Goal: Task Accomplishment & Management: Use online tool/utility

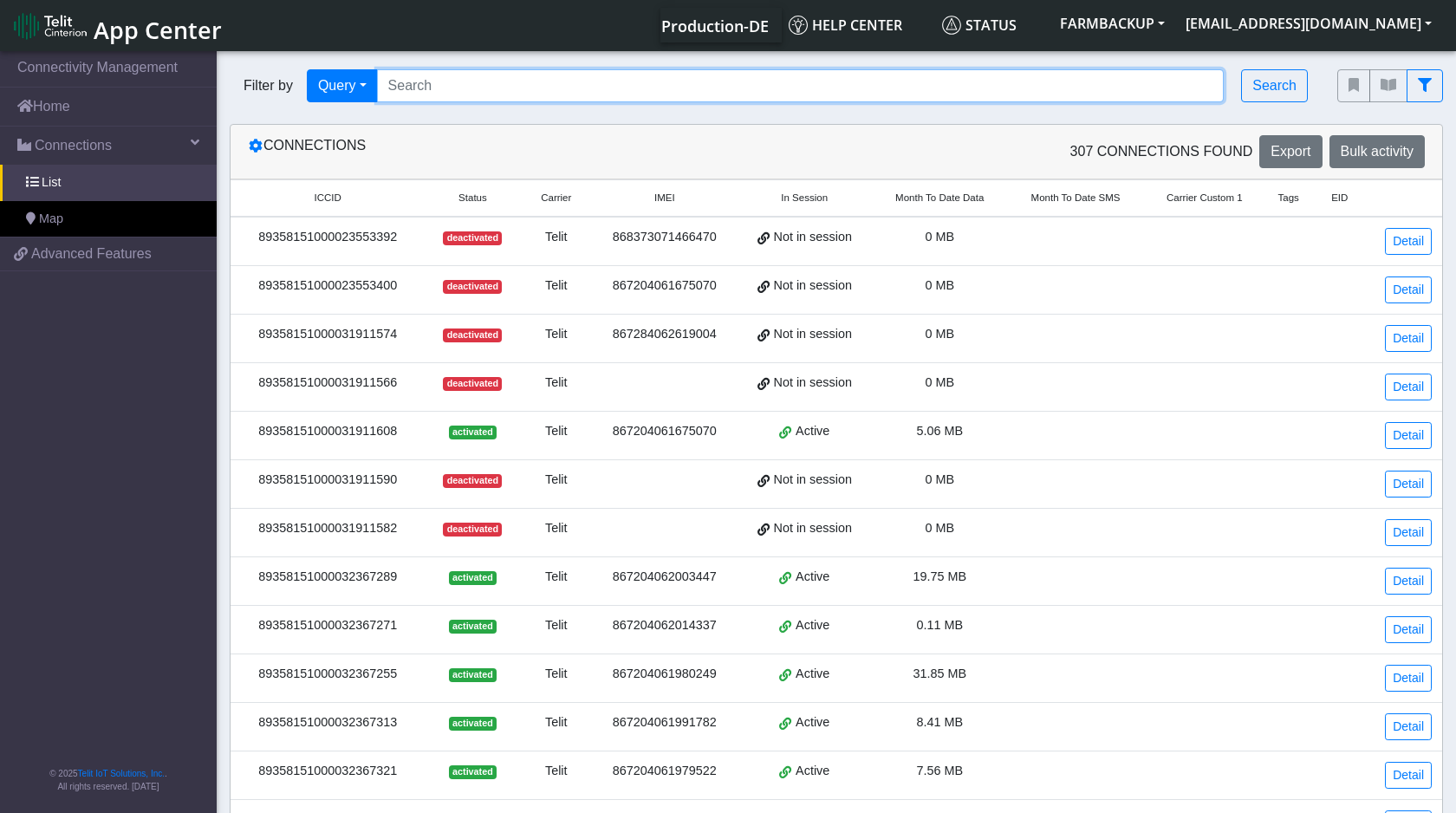
click at [443, 87] on input "Search..." at bounding box center [800, 86] width 848 height 33
paste input "868373072206073 (tracker)"
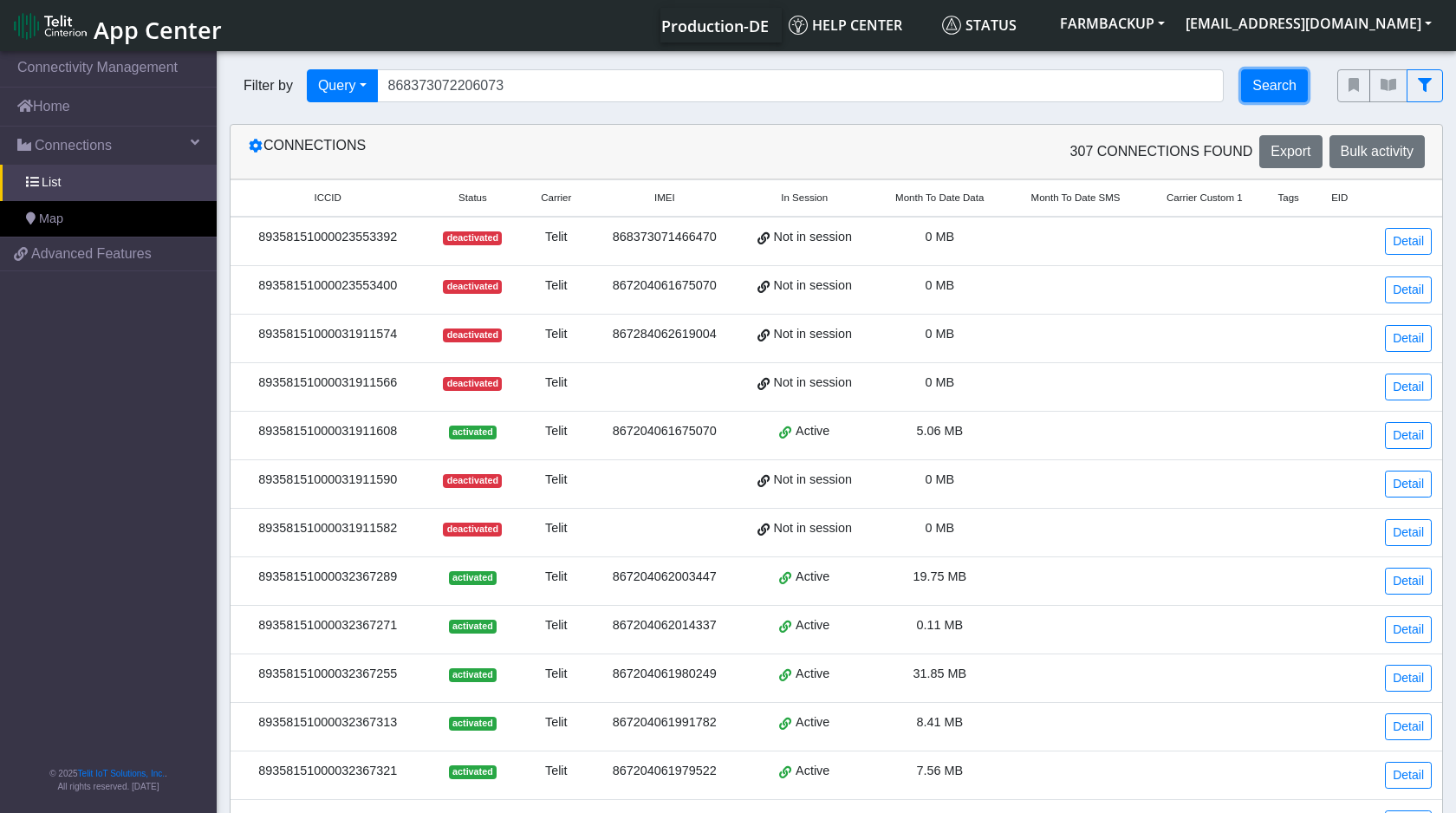
click at [1247, 91] on button "Search" at bounding box center [1275, 86] width 67 height 33
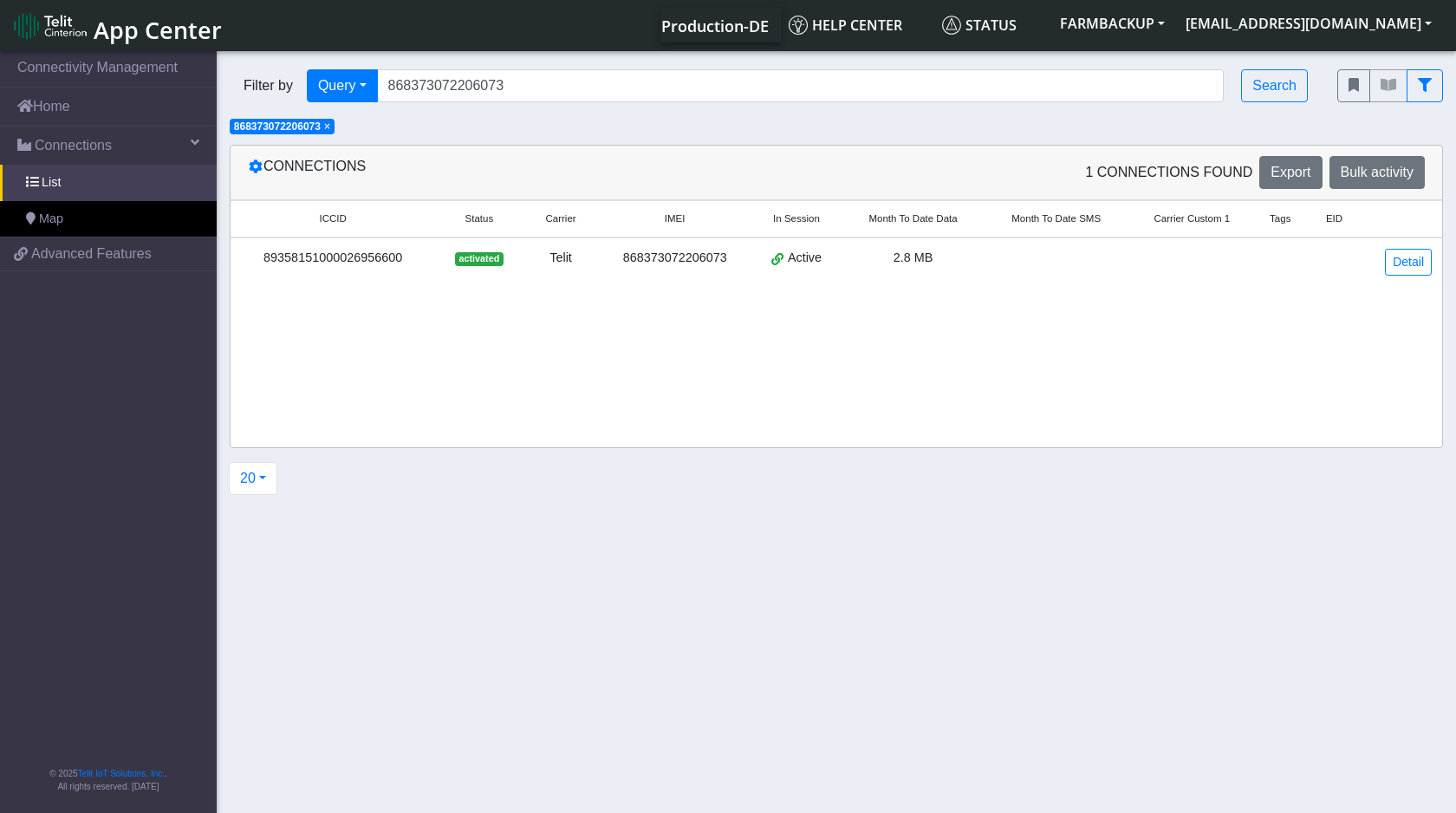
click at [359, 262] on div "89358151000026956600" at bounding box center [332, 258] width 184 height 19
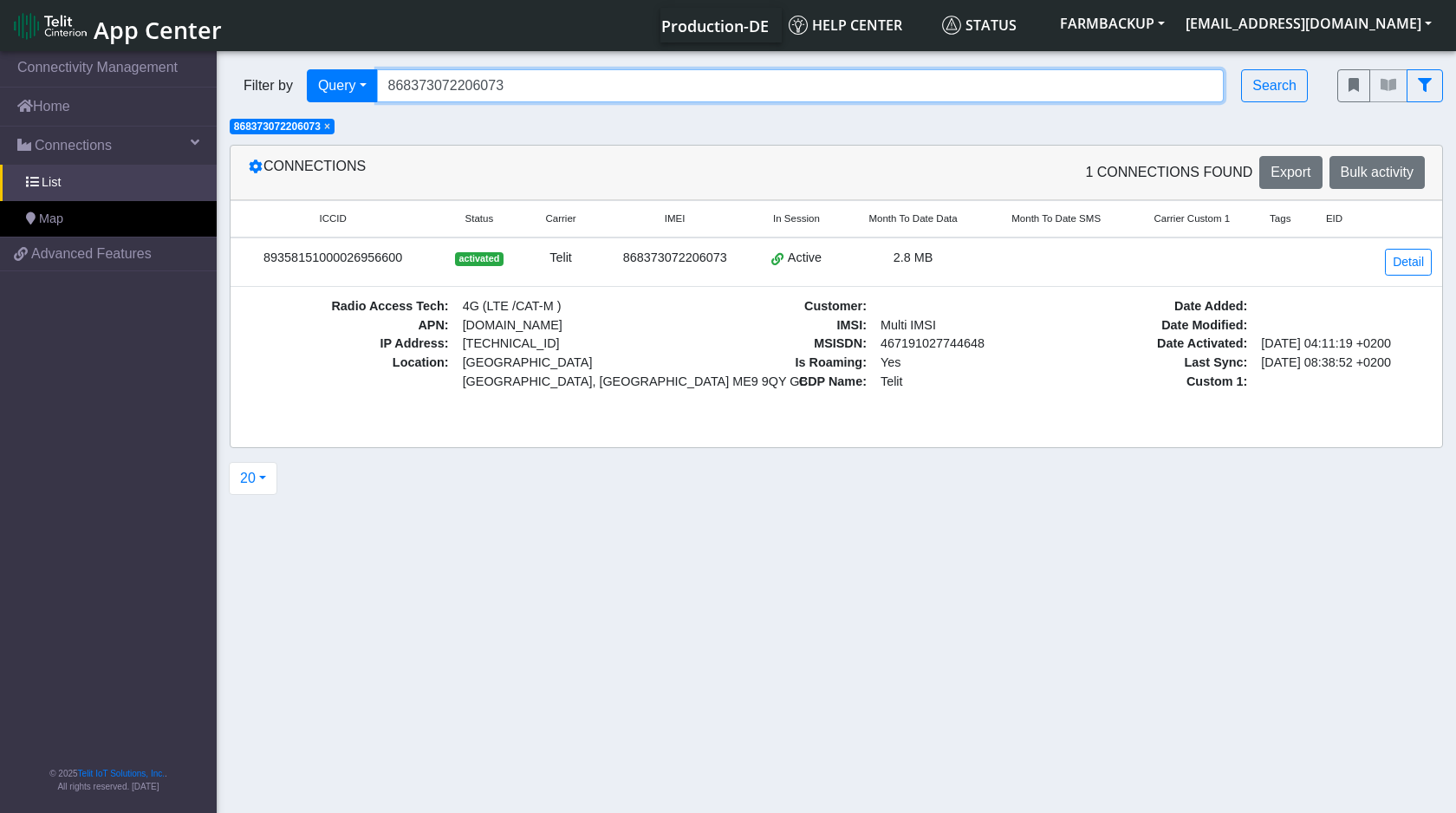
click at [434, 76] on input "868373072206073" at bounding box center [800, 86] width 848 height 33
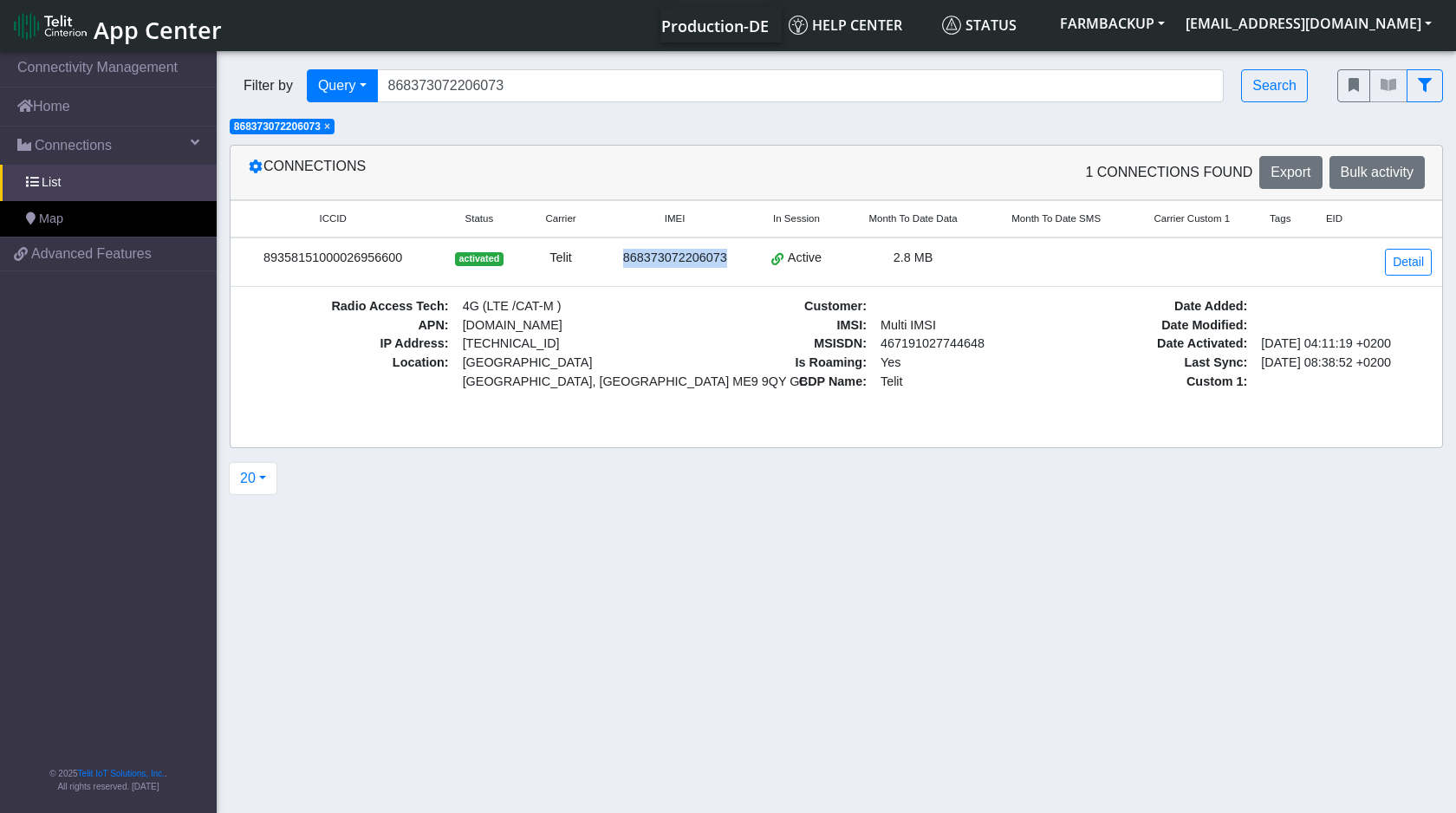
drag, startPoint x: 746, startPoint y: 259, endPoint x: 619, endPoint y: 259, distance: 127.0
click at [619, 259] on td "868373072206073" at bounding box center [675, 262] width 153 height 50
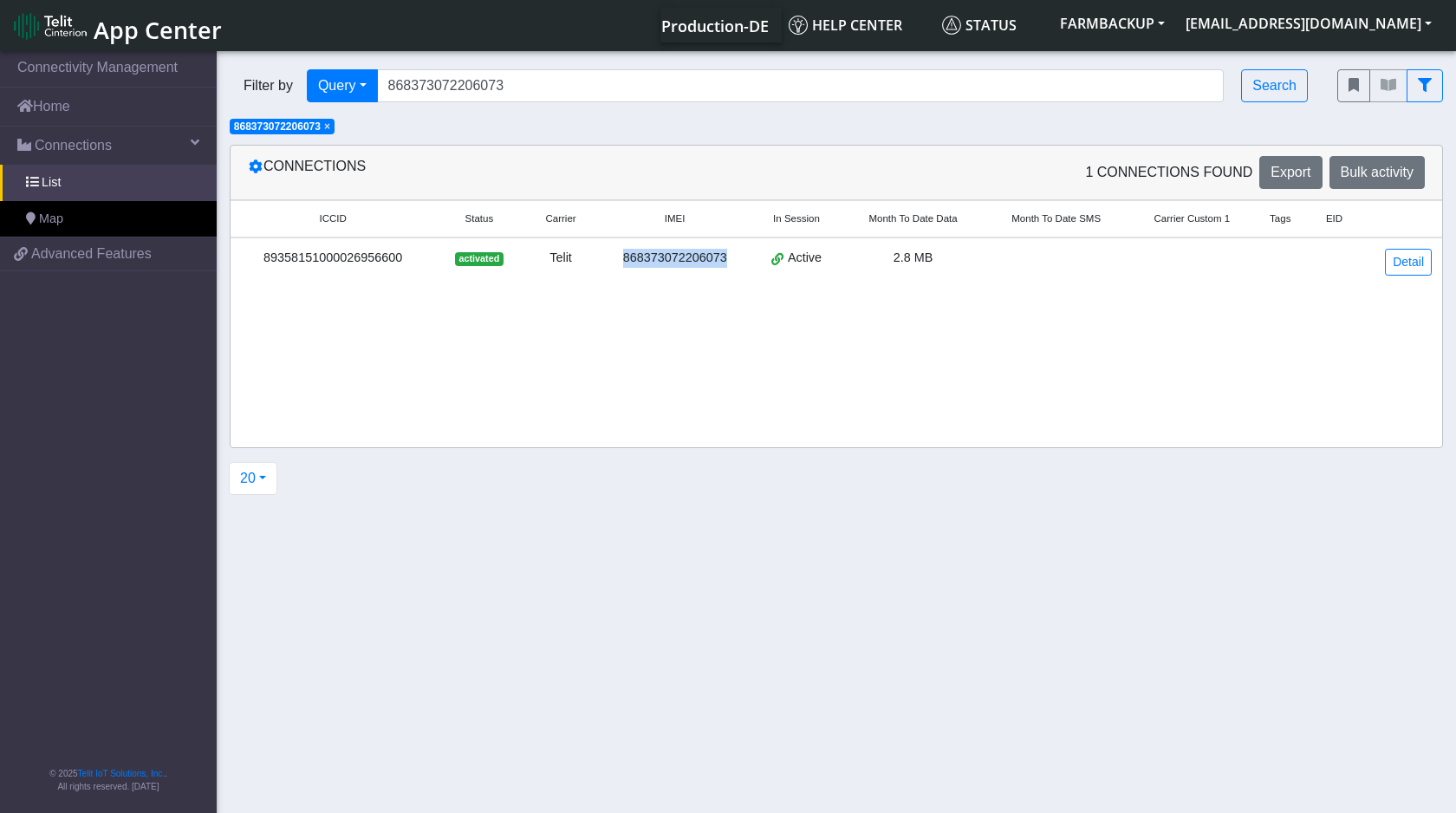
copy div "868373072206073"
drag, startPoint x: 418, startPoint y: 259, endPoint x: 399, endPoint y: 273, distance: 23.6
click at [399, 273] on td "89358151000026956600" at bounding box center [333, 262] width 205 height 49
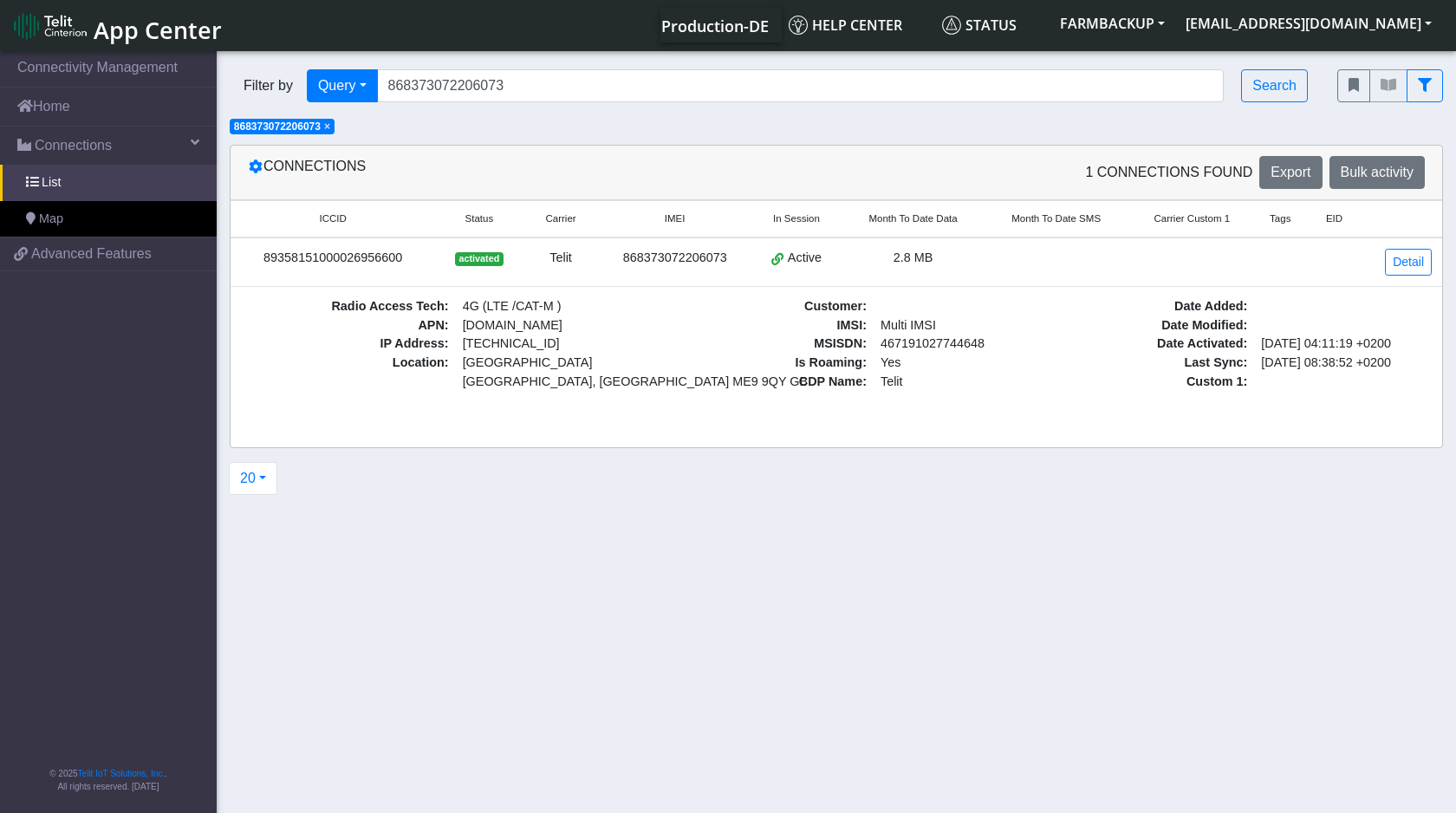
drag, startPoint x: 410, startPoint y: 261, endPoint x: 256, endPoint y: 263, distance: 154.0
click at [256, 263] on div "89358151000026956600" at bounding box center [332, 258] width 184 height 19
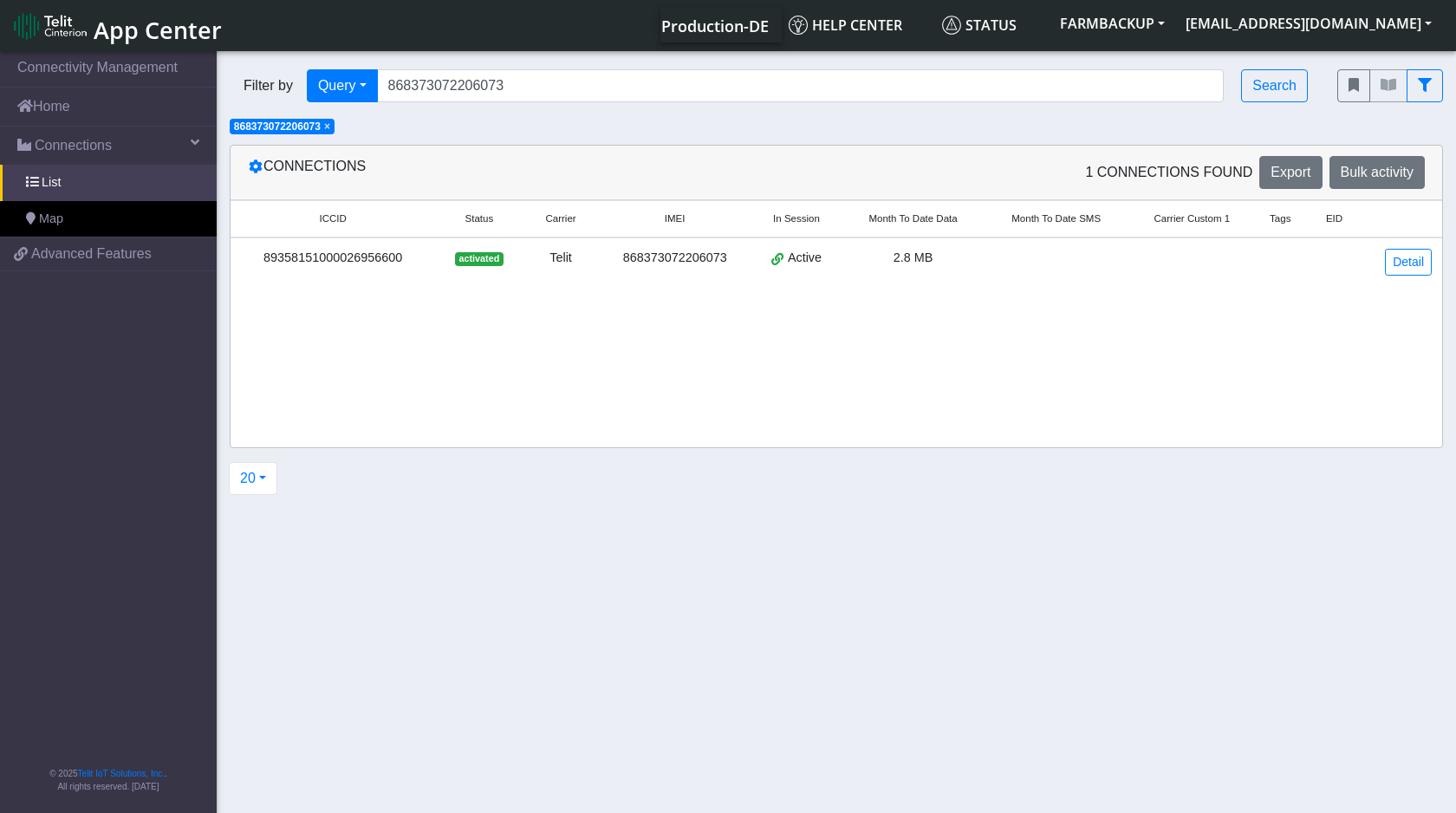
copy div "89358151000026956600"
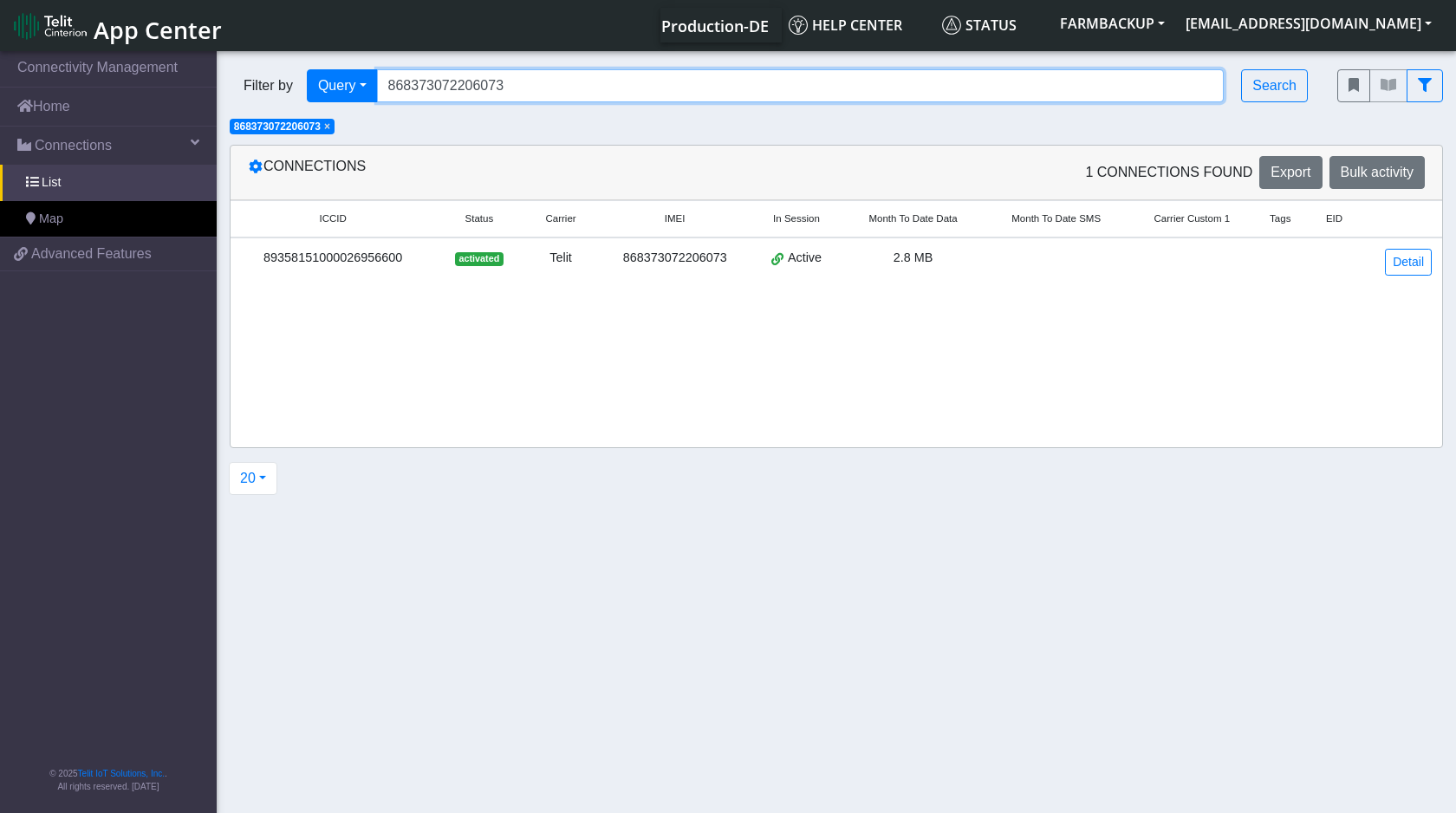
click at [452, 91] on input "868373072206073" at bounding box center [800, 86] width 848 height 33
paste input "9358151000026956600"
type input "89358151000026956600"
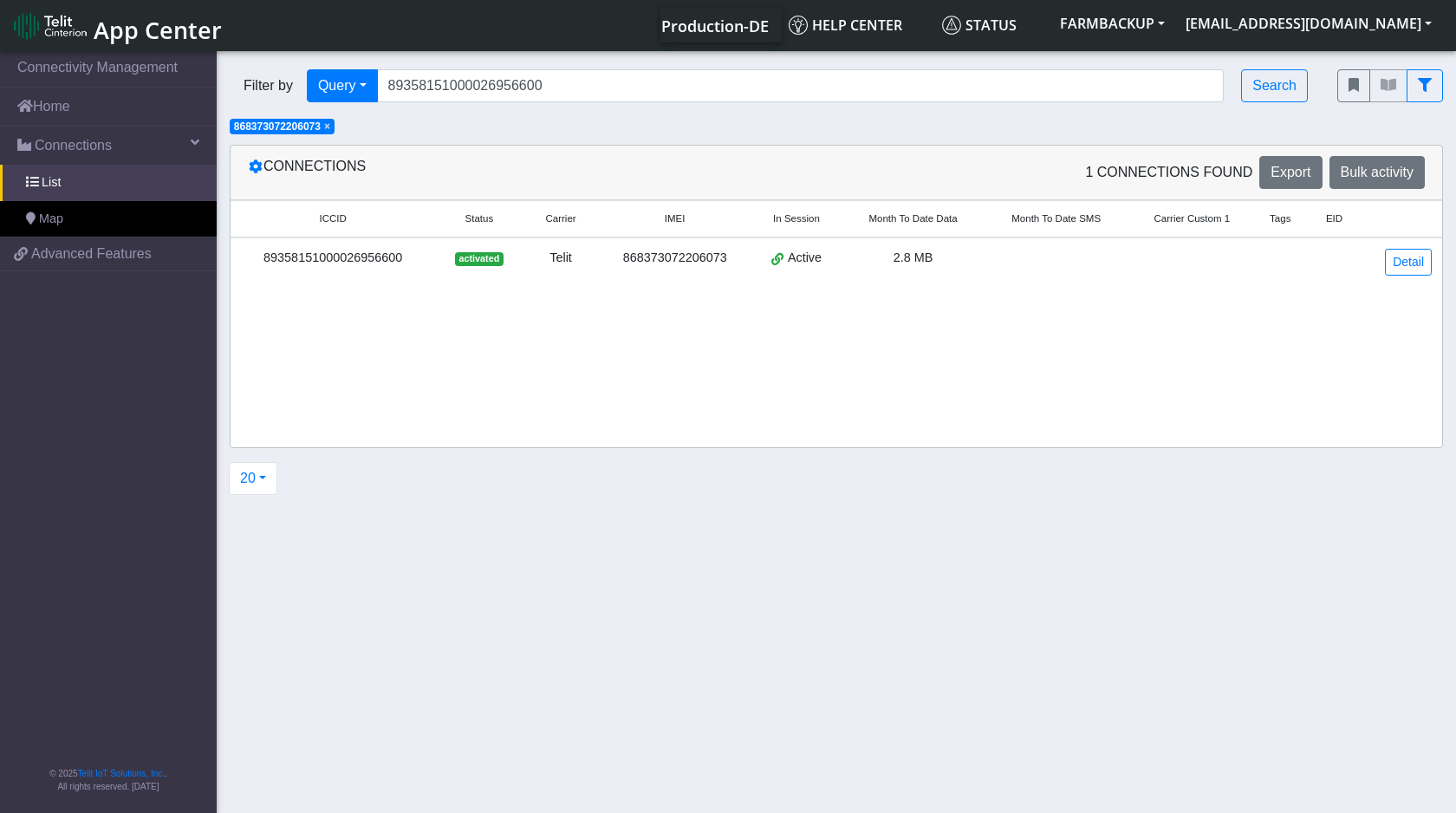
click at [330, 127] on span "×" at bounding box center [327, 126] width 6 height 12
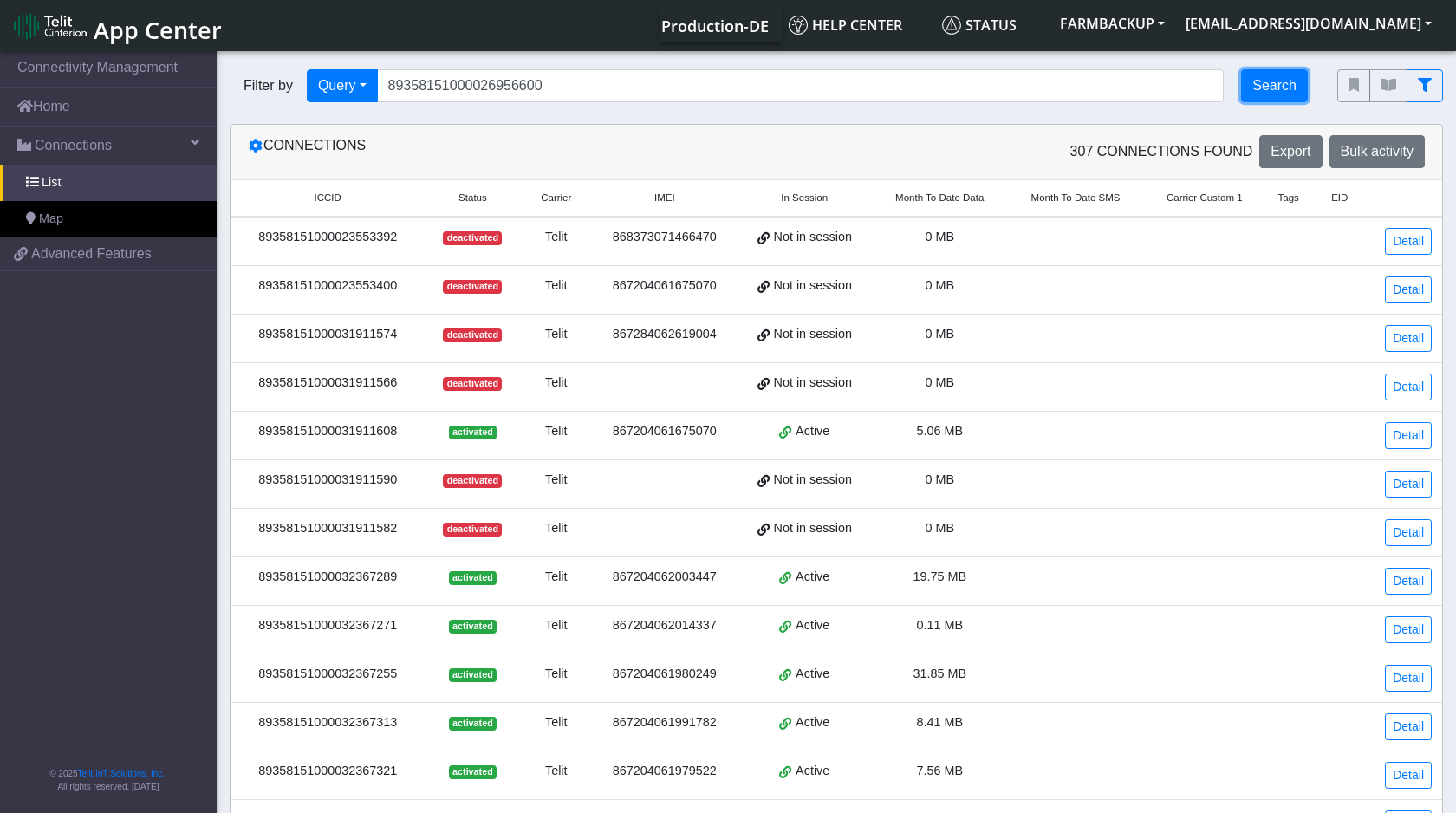
click at [1260, 91] on button "Search" at bounding box center [1275, 86] width 67 height 33
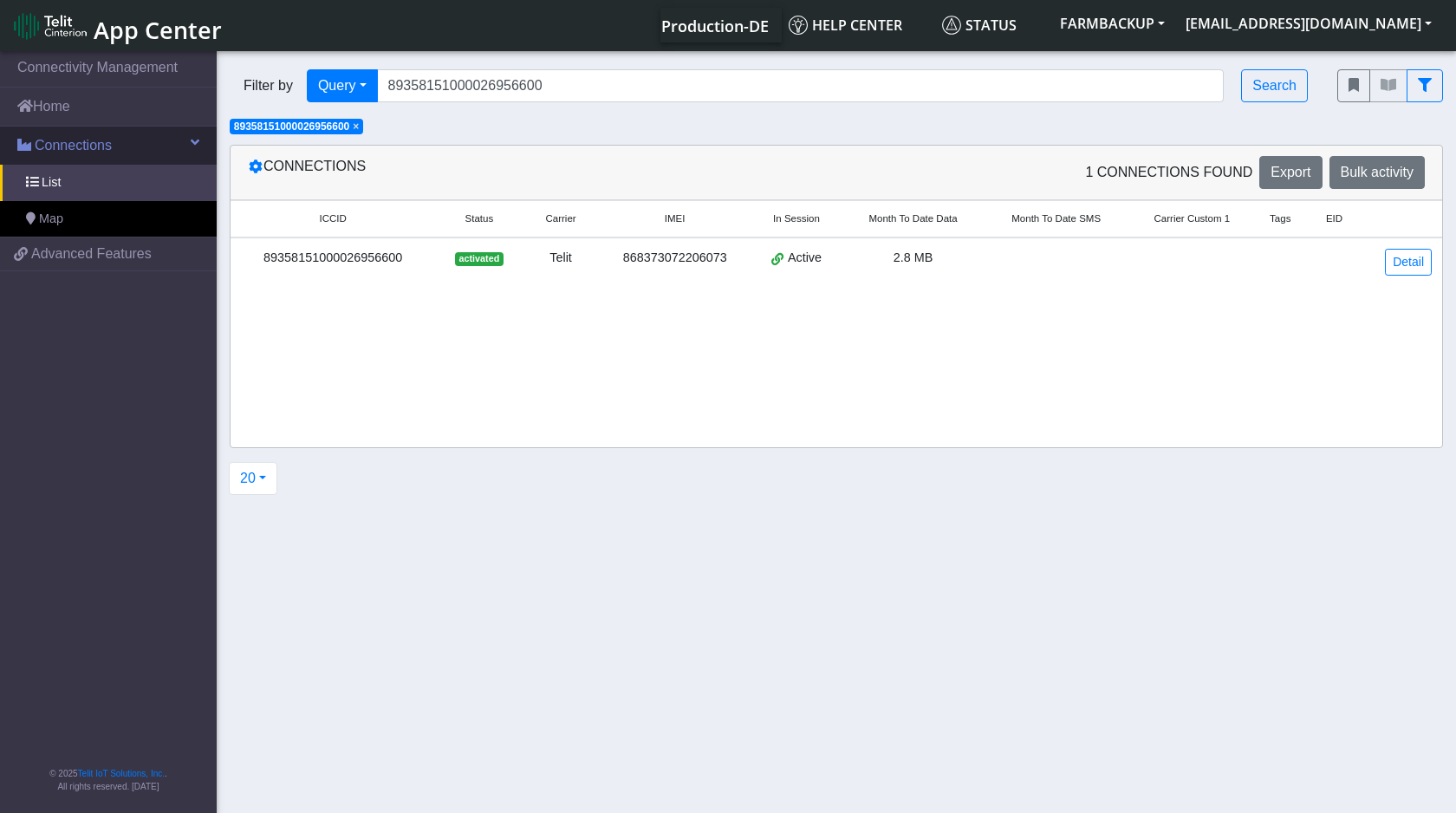
click at [114, 147] on link "Connections" at bounding box center [108, 146] width 216 height 38
click at [87, 153] on span "Connections" at bounding box center [72, 145] width 77 height 21
click at [60, 176] on span "List" at bounding box center [51, 182] width 19 height 19
click at [1409, 270] on link "Detail" at bounding box center [1409, 263] width 47 height 27
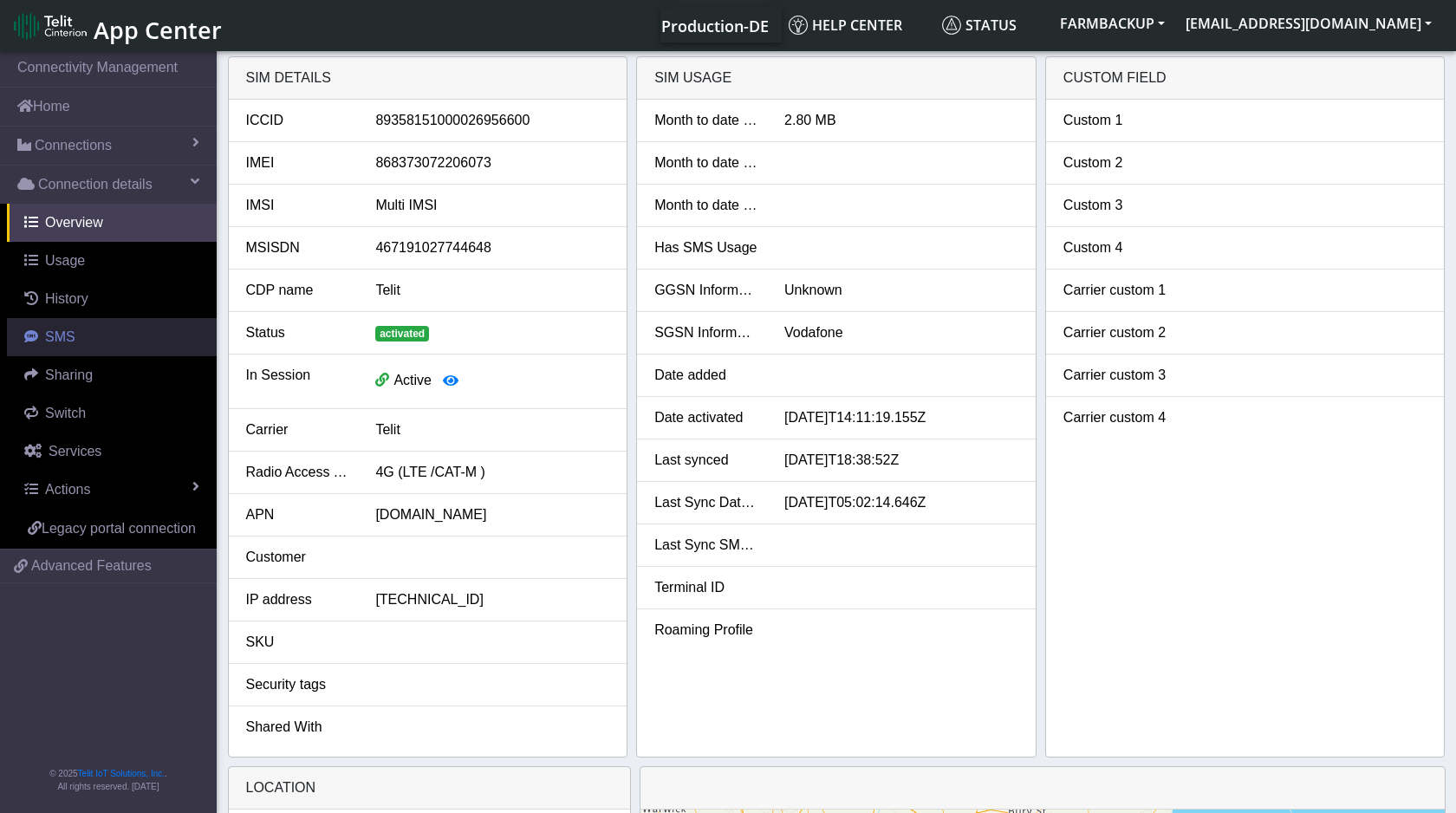
click at [74, 331] on link "SMS" at bounding box center [112, 337] width 210 height 38
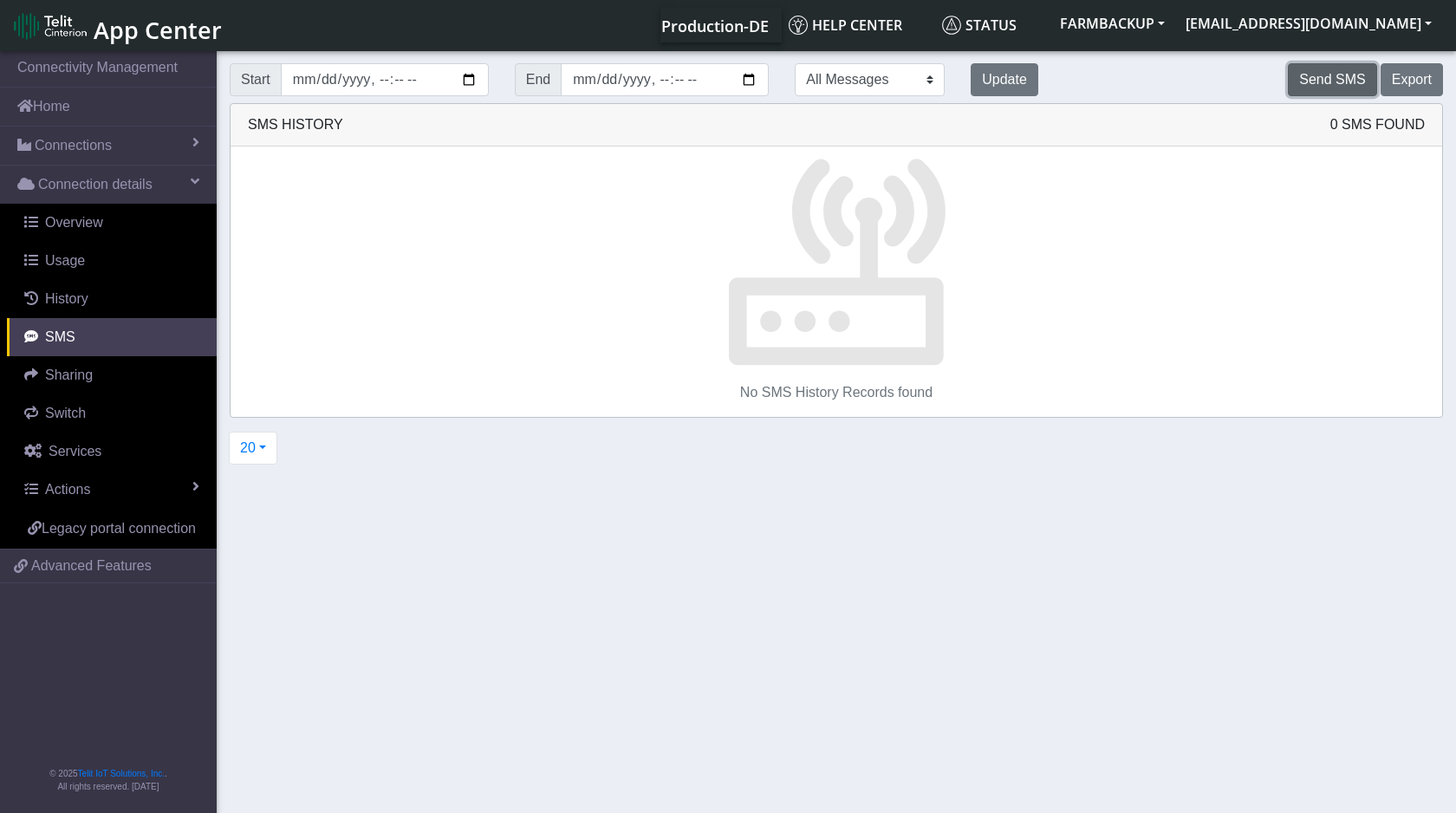
click at [1314, 89] on button "Send SMS" at bounding box center [1333, 80] width 89 height 33
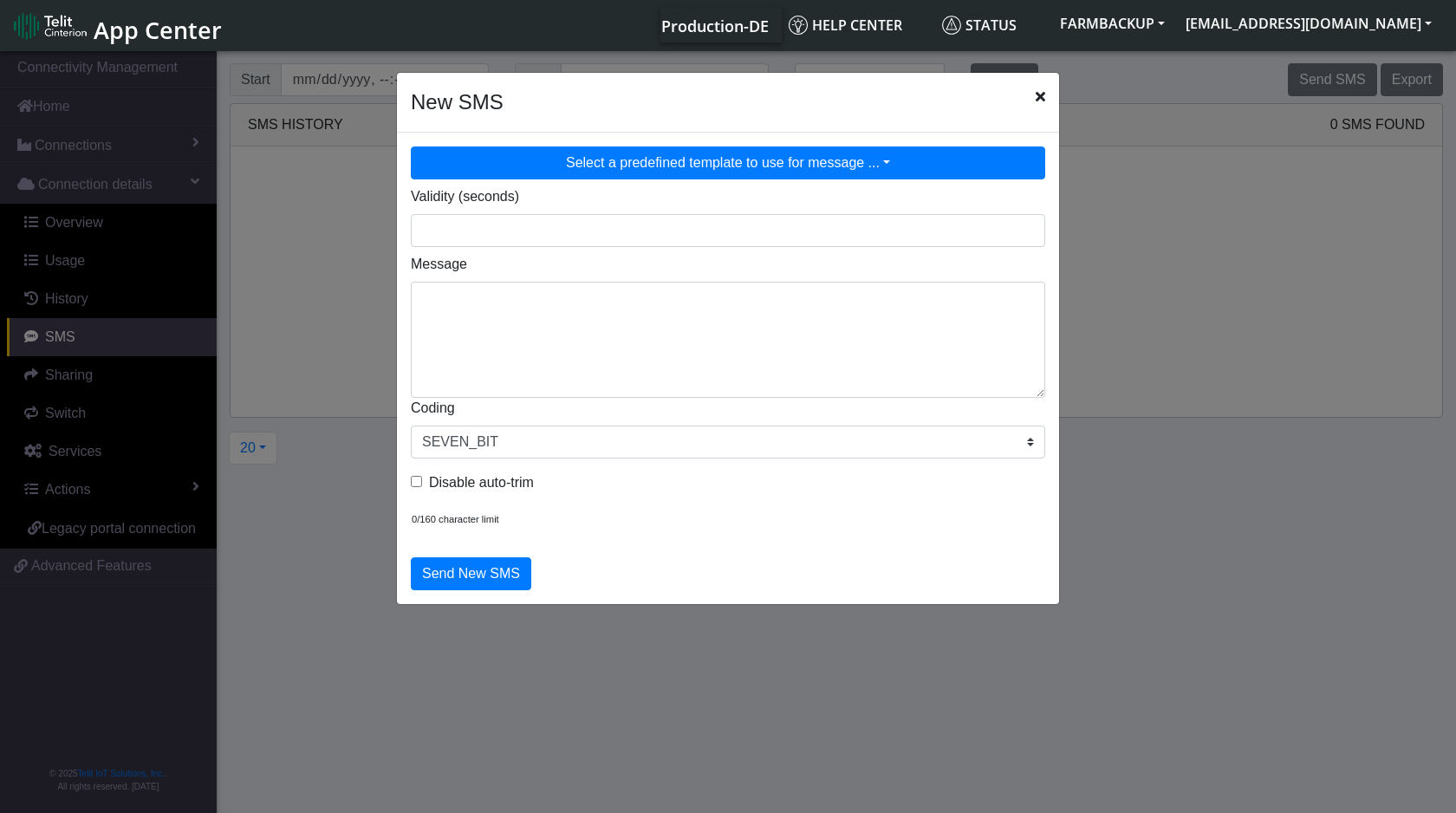
click at [647, 165] on button "Select a predefined template to use for message ..." at bounding box center [728, 163] width 635 height 33
click at [874, 157] on button "Select a predefined template to use for message ..." at bounding box center [728, 163] width 635 height 33
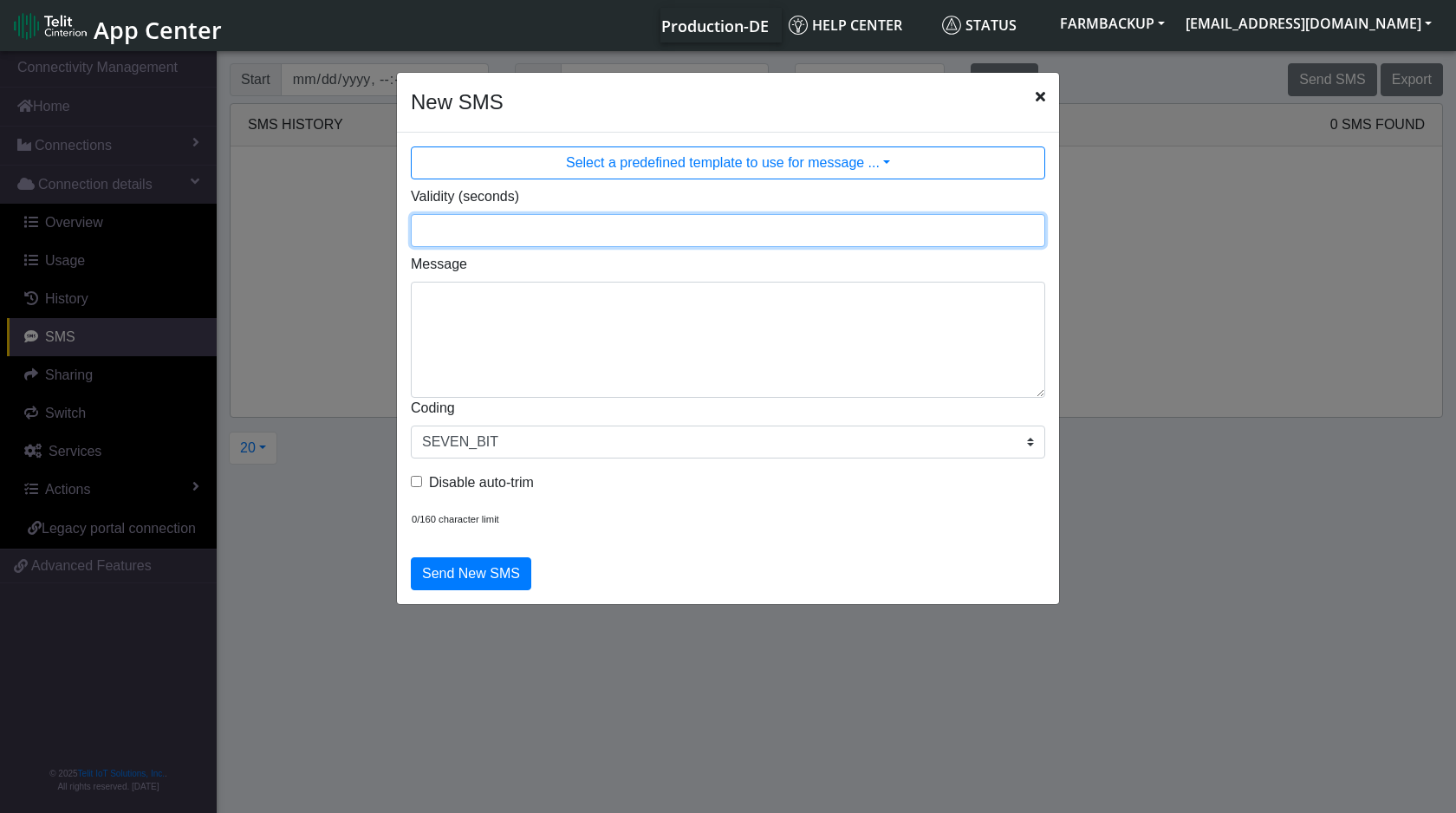
click at [445, 233] on input "Validity (seconds)" at bounding box center [728, 230] width 635 height 33
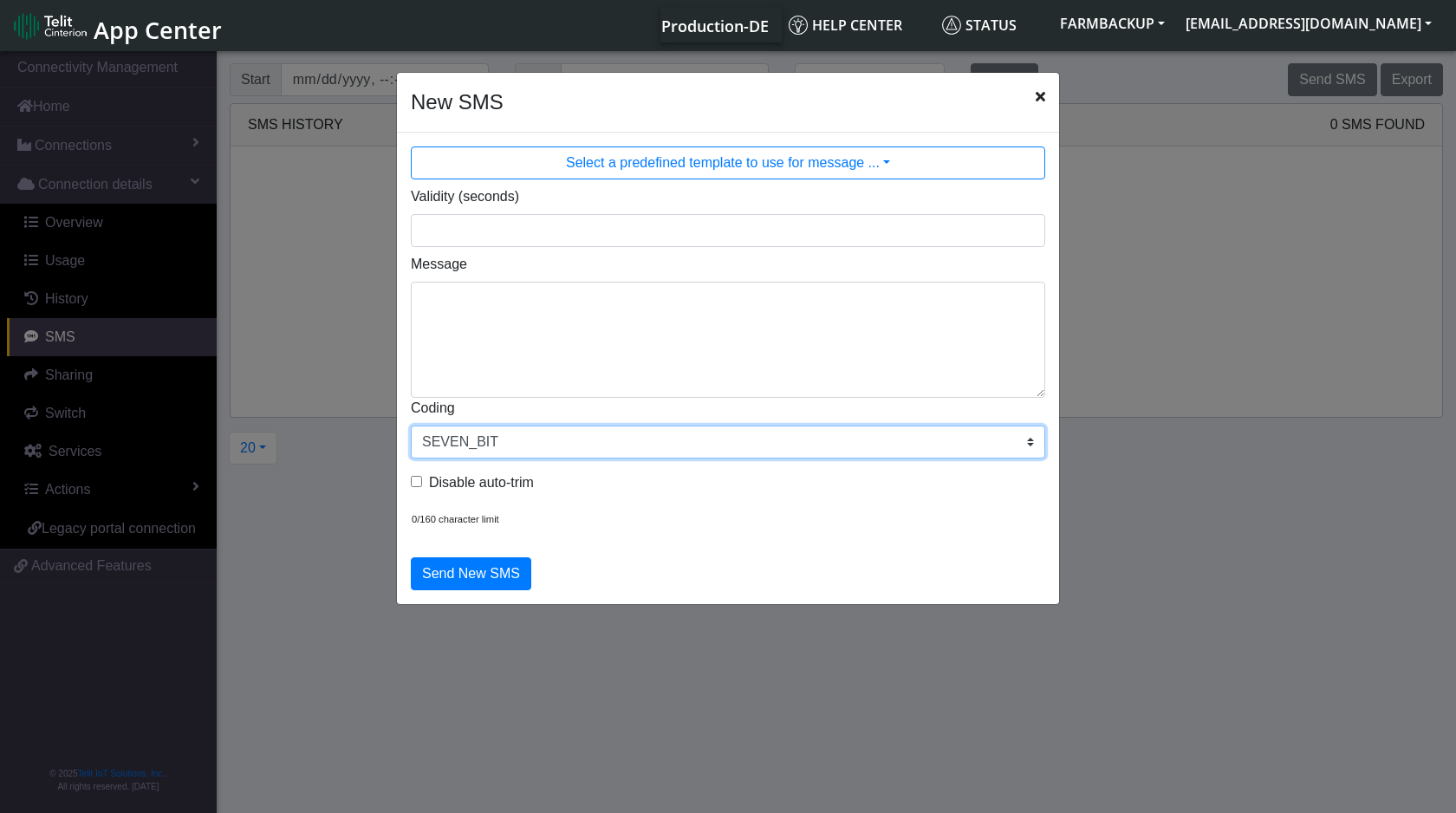
click at [519, 450] on select "SEVEN_BIT EIGHT_BIT UCS2" at bounding box center [728, 442] width 635 height 33
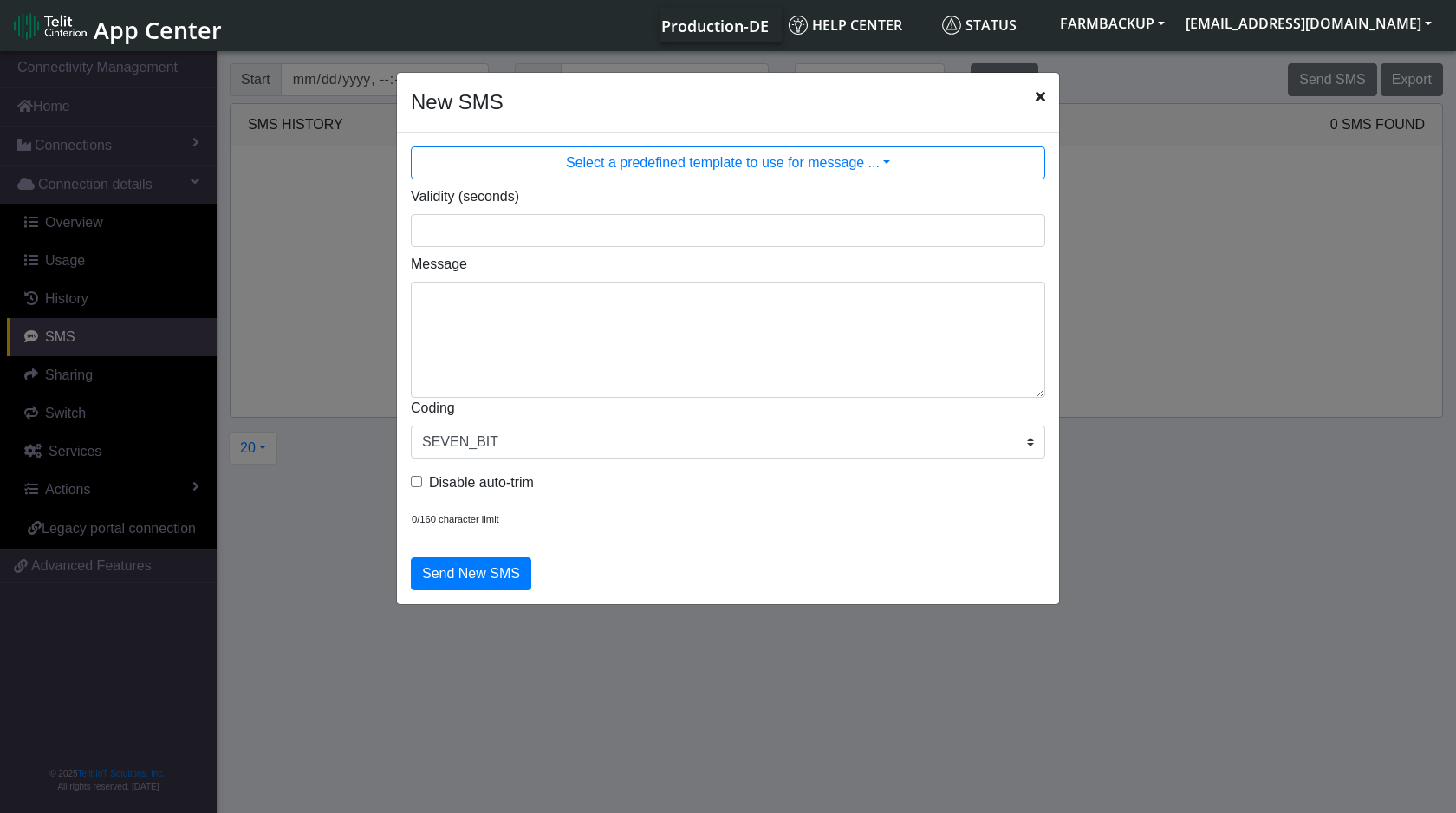
click at [1044, 94] on icon "Close" at bounding box center [1040, 96] width 10 height 14
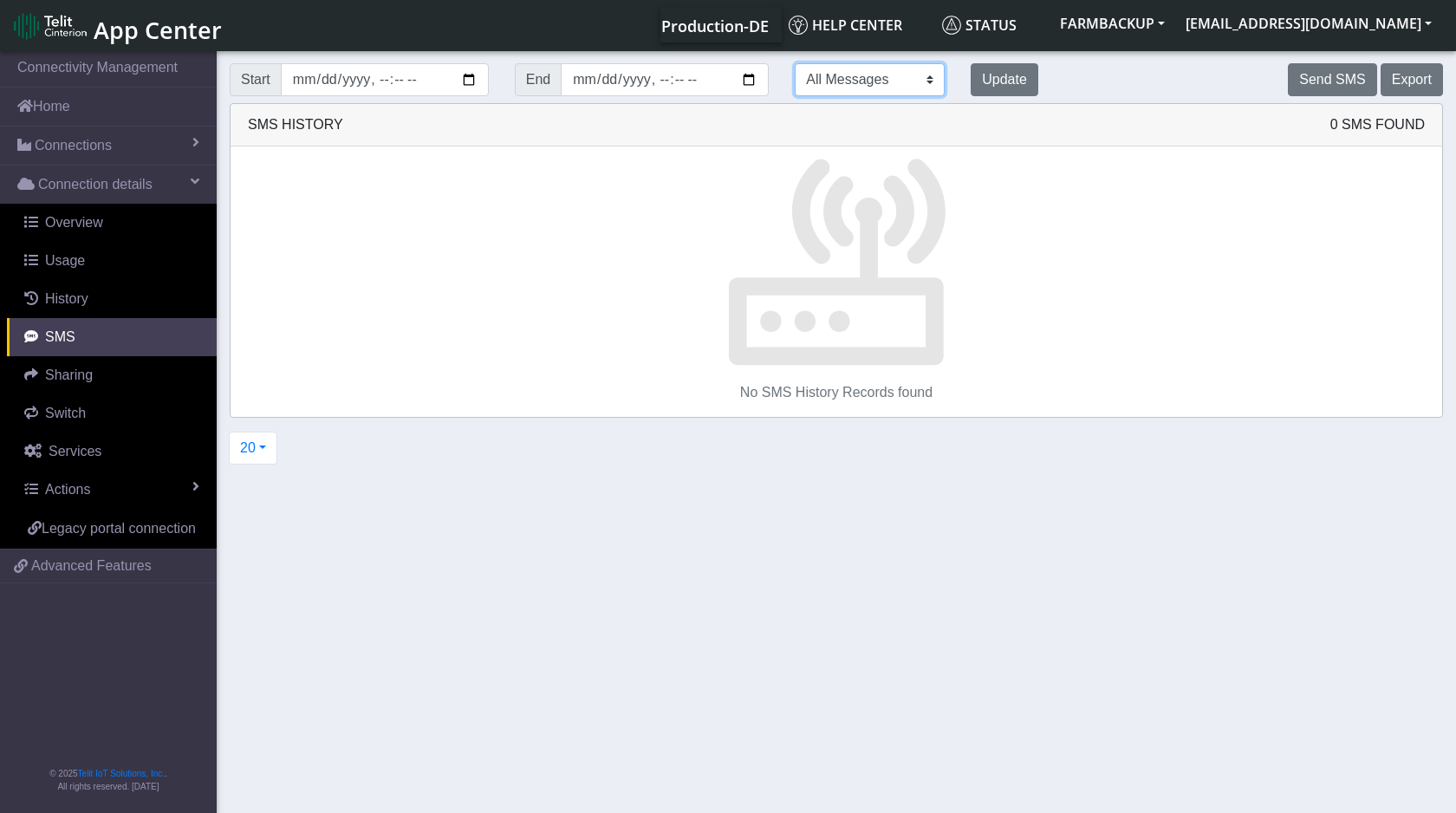
click at [900, 71] on select "All Messages Mobile Originated Mobile Terminated" at bounding box center [870, 80] width 150 height 33
click at [1336, 75] on button "Send SMS" at bounding box center [1333, 80] width 89 height 33
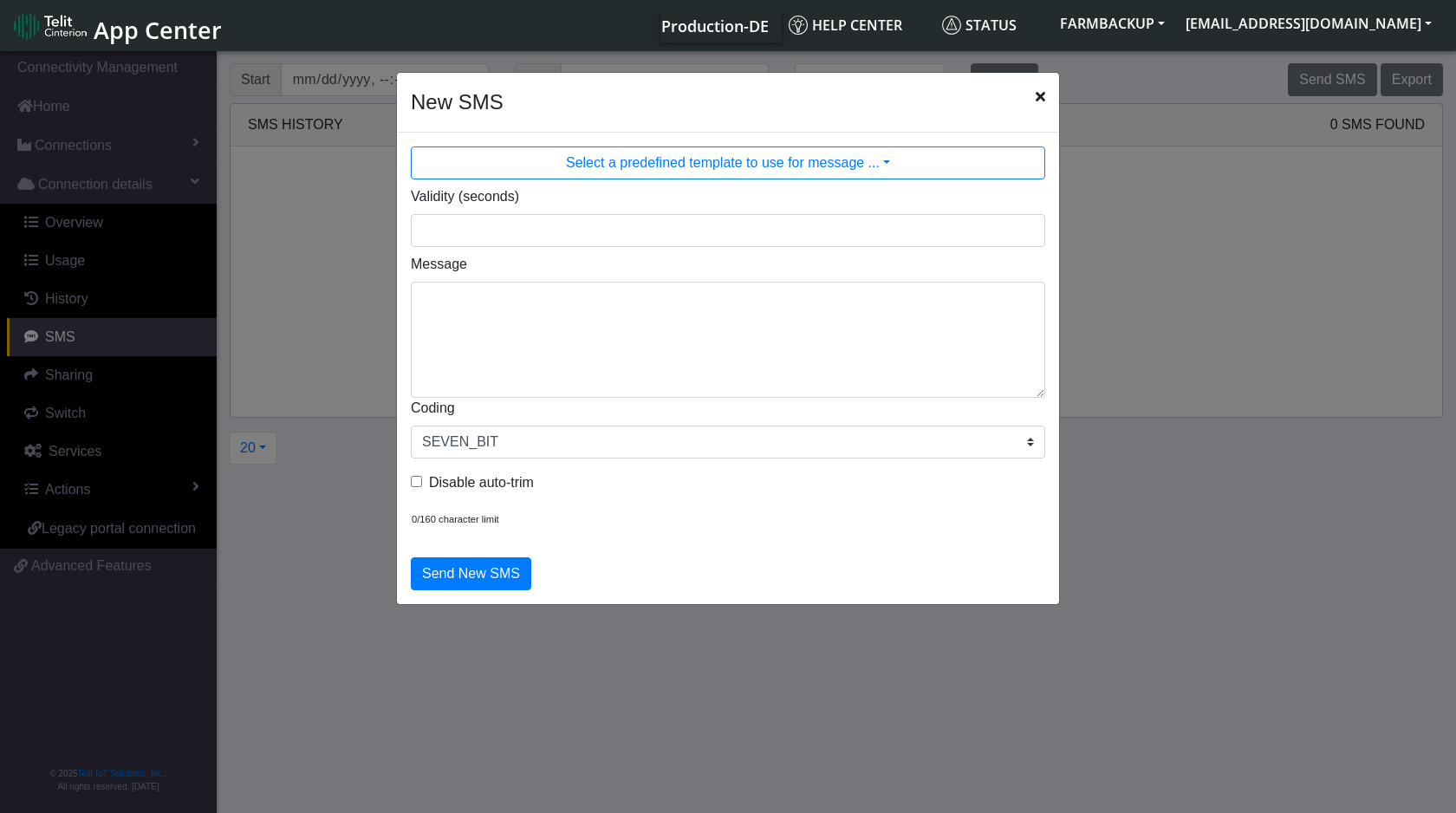
click at [1039, 97] on icon "Close" at bounding box center [1040, 96] width 10 height 14
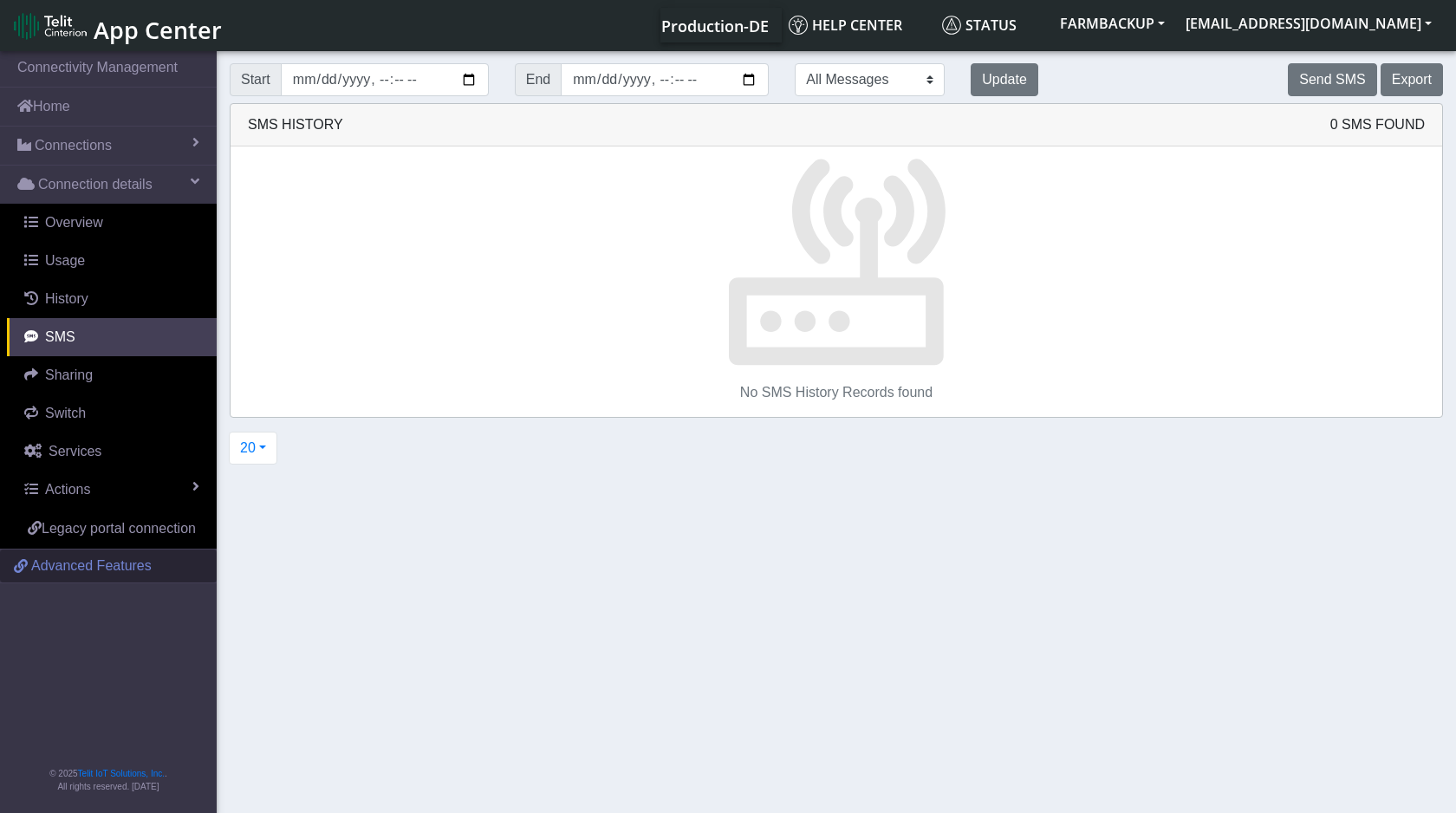
click at [65, 577] on span "Advanced Features" at bounding box center [91, 566] width 120 height 21
click at [81, 118] on link "Home" at bounding box center [108, 107] width 216 height 38
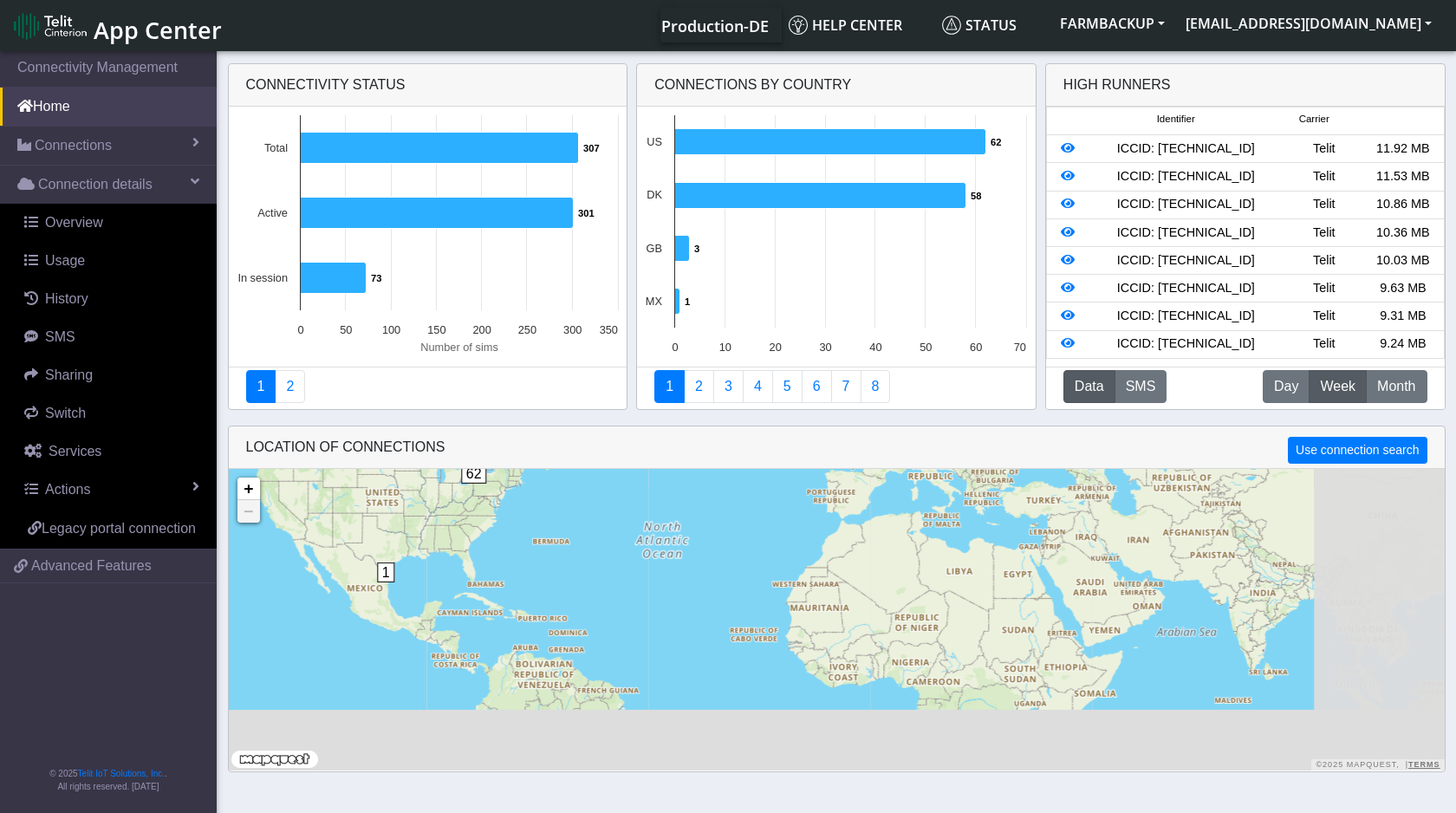
drag, startPoint x: 1158, startPoint y: 631, endPoint x: 938, endPoint y: 454, distance: 282.4
click at [938, 454] on app-map "LOCATION OF CONNECTIONS Use connection search Loading... 1 62 61 + − ©2025 MapQ…" at bounding box center [837, 598] width 1216 height 344
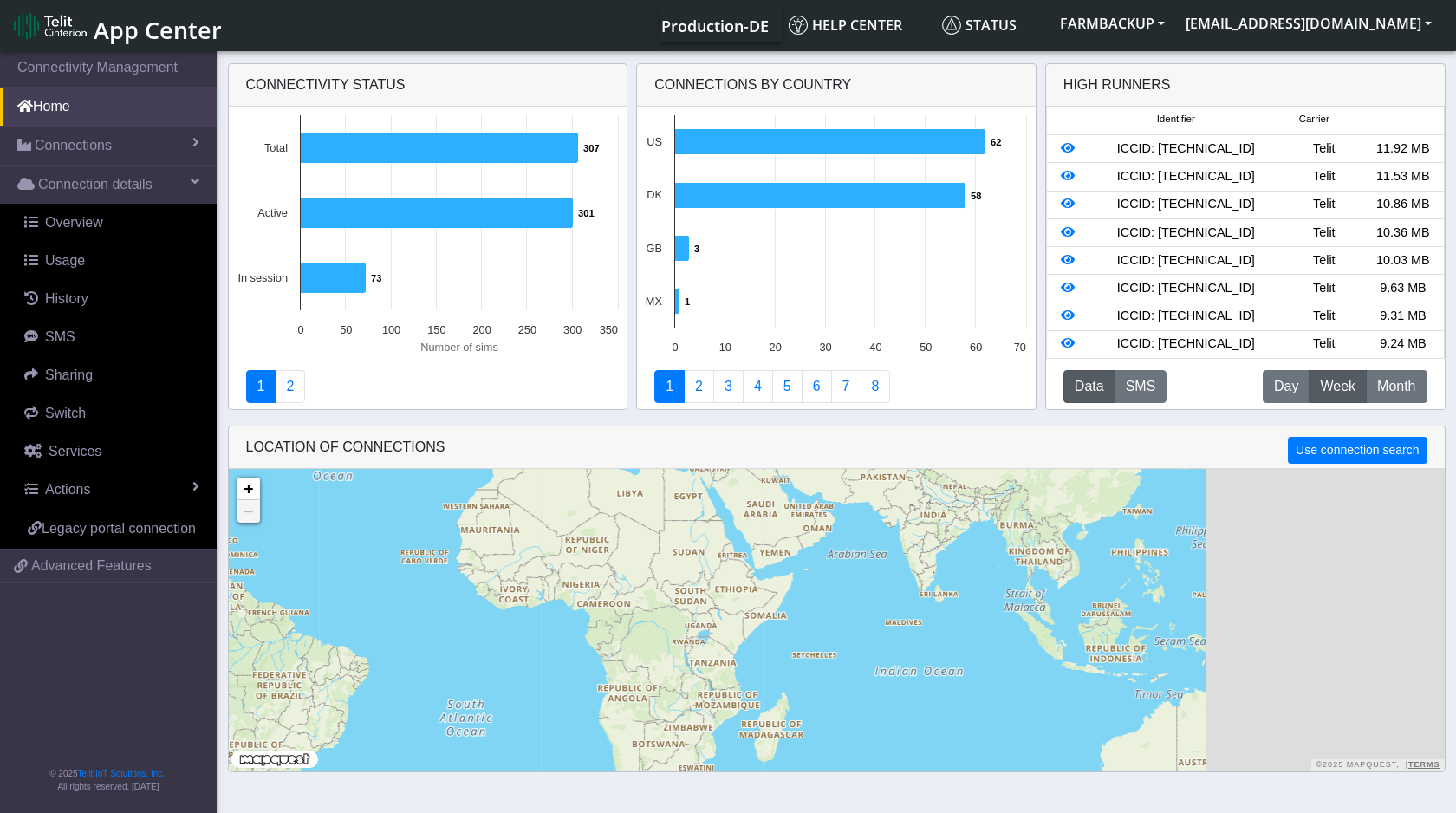
drag, startPoint x: 1109, startPoint y: 661, endPoint x: 792, endPoint y: 621, distance: 319.5
click at [792, 621] on div "1 62 61 + − ©2025 MapQuest, | Terms" at bounding box center [837, 619] width 1216 height 301
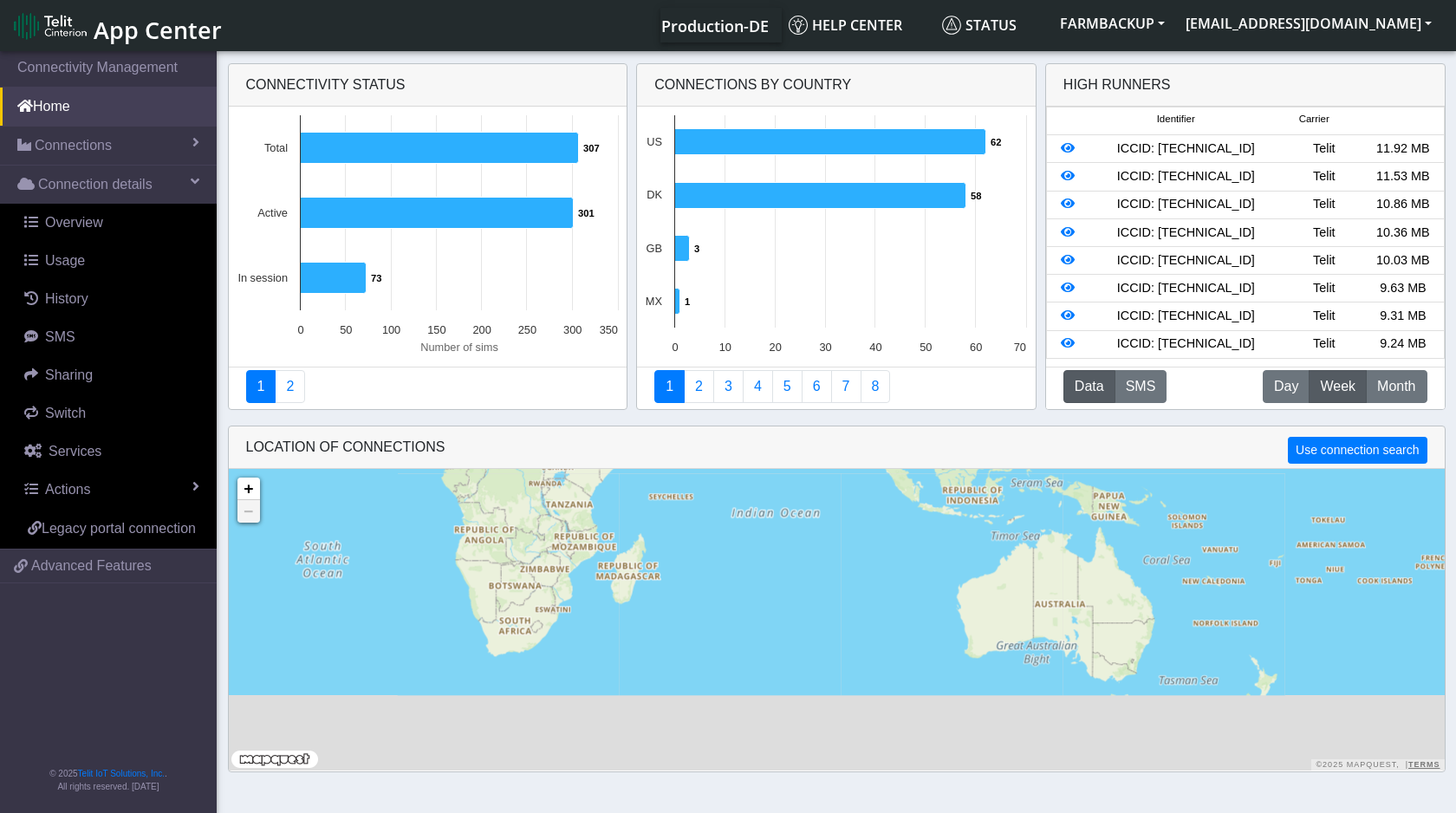
drag, startPoint x: 950, startPoint y: 706, endPoint x: 698, endPoint y: 487, distance: 333.9
click at [698, 487] on div "1 62 61 + − ©2025 MapQuest, | Terms" at bounding box center [837, 619] width 1216 height 301
